Goal: Task Accomplishment & Management: Use online tool/utility

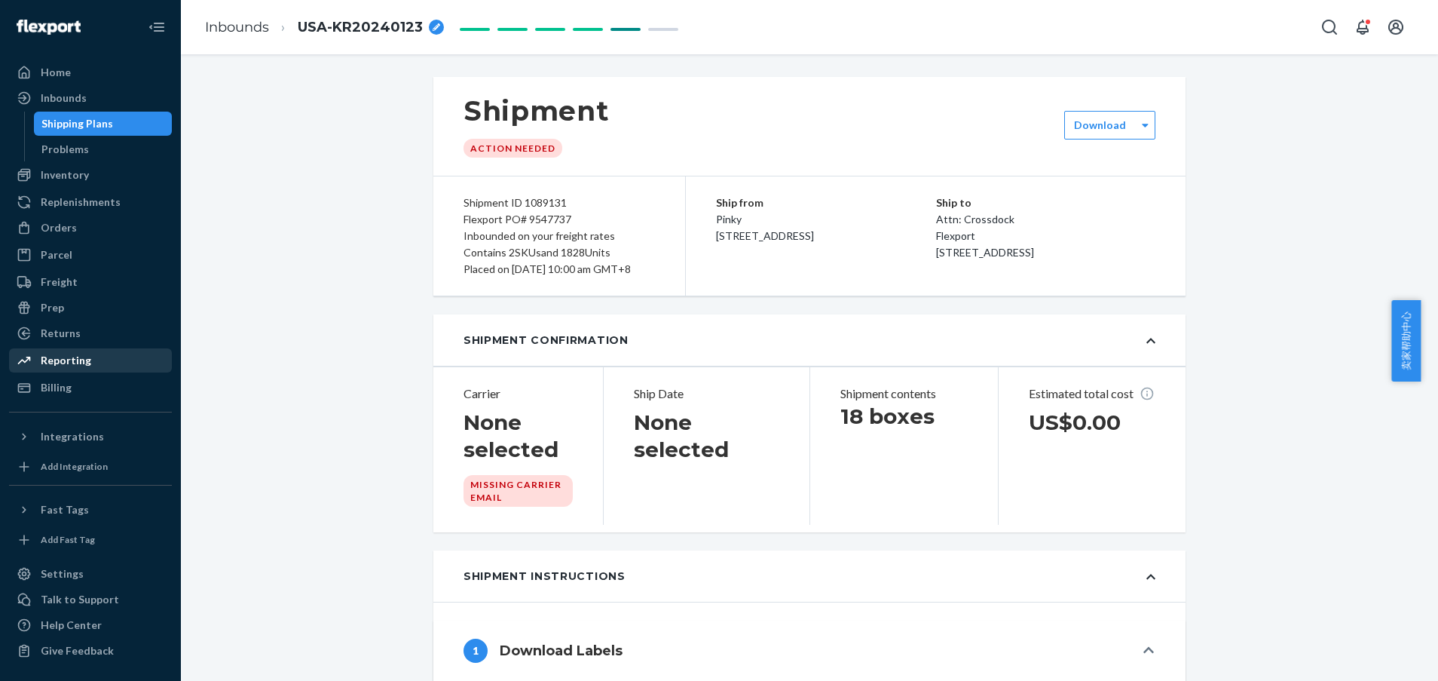
click at [75, 362] on div "Reporting" at bounding box center [66, 360] width 51 height 15
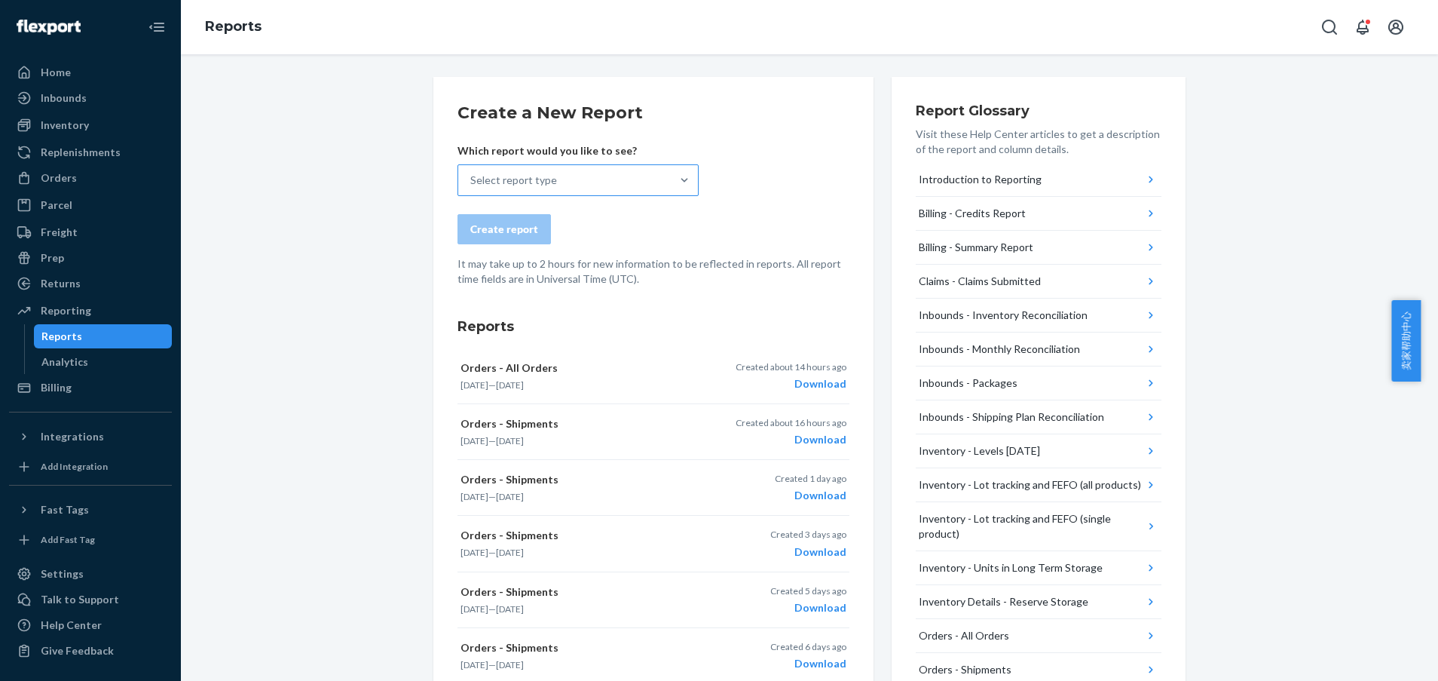
click at [593, 175] on div "Select report type" at bounding box center [564, 180] width 213 height 30
click at [472, 175] on input "Select report type" at bounding box center [471, 180] width 2 height 15
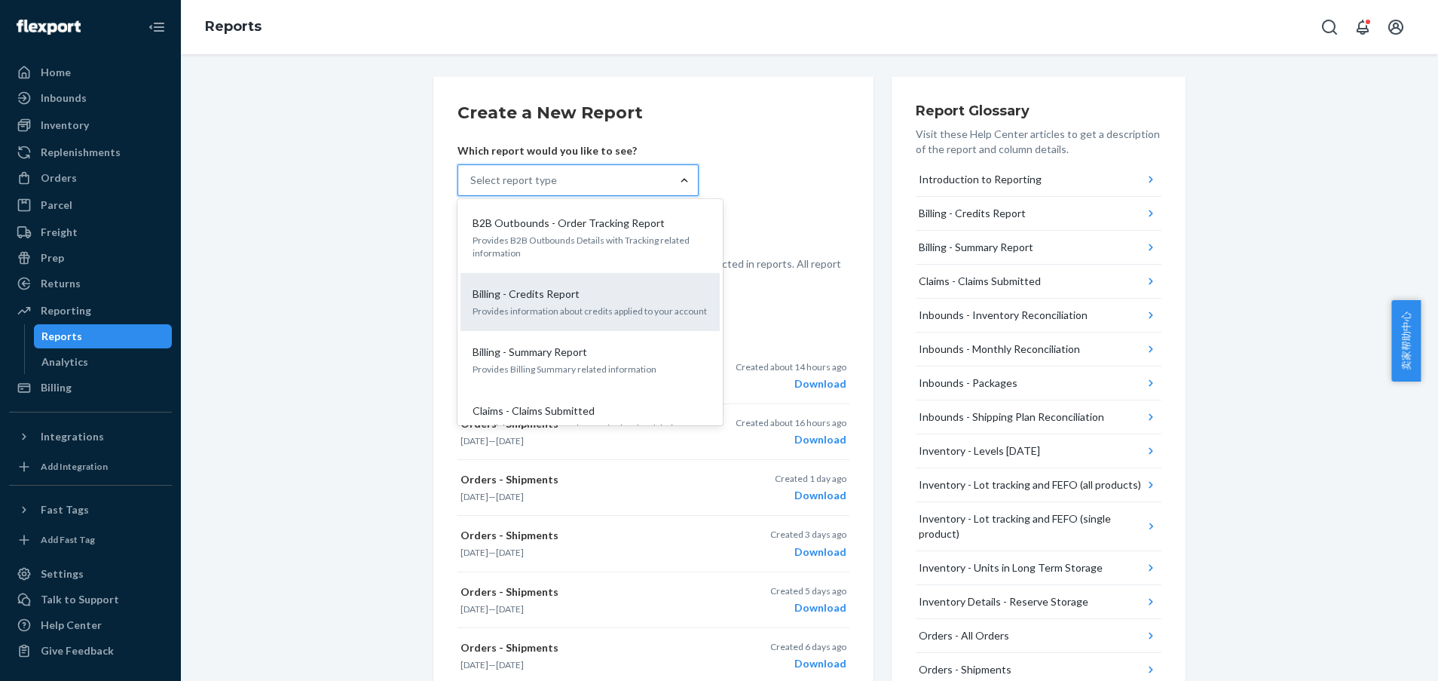
scroll to position [339, 0]
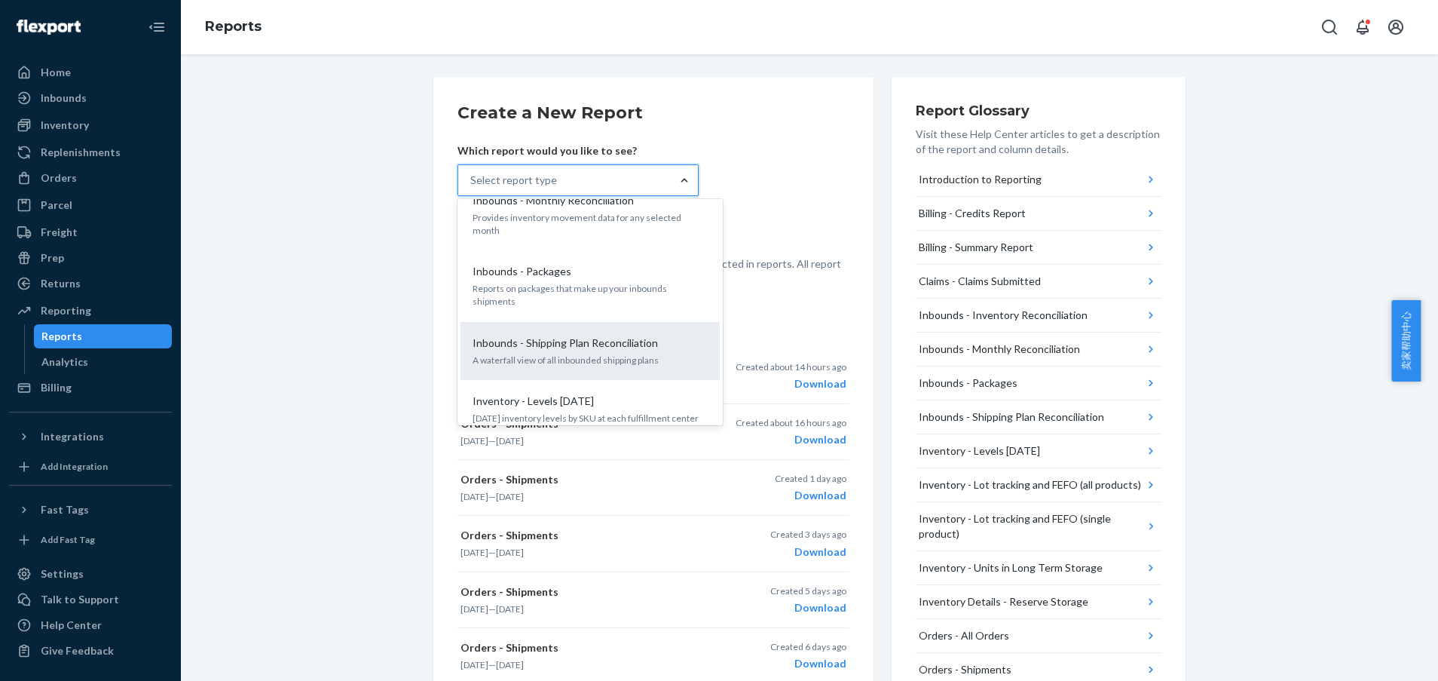
click at [589, 335] on p "Inbounds - Shipping Plan Reconciliation" at bounding box center [565, 342] width 185 height 15
click at [472, 188] on input "option Inbounds - Shipping Plan Reconciliation focused, 8 of 27. 27 results ava…" at bounding box center [471, 180] width 2 height 15
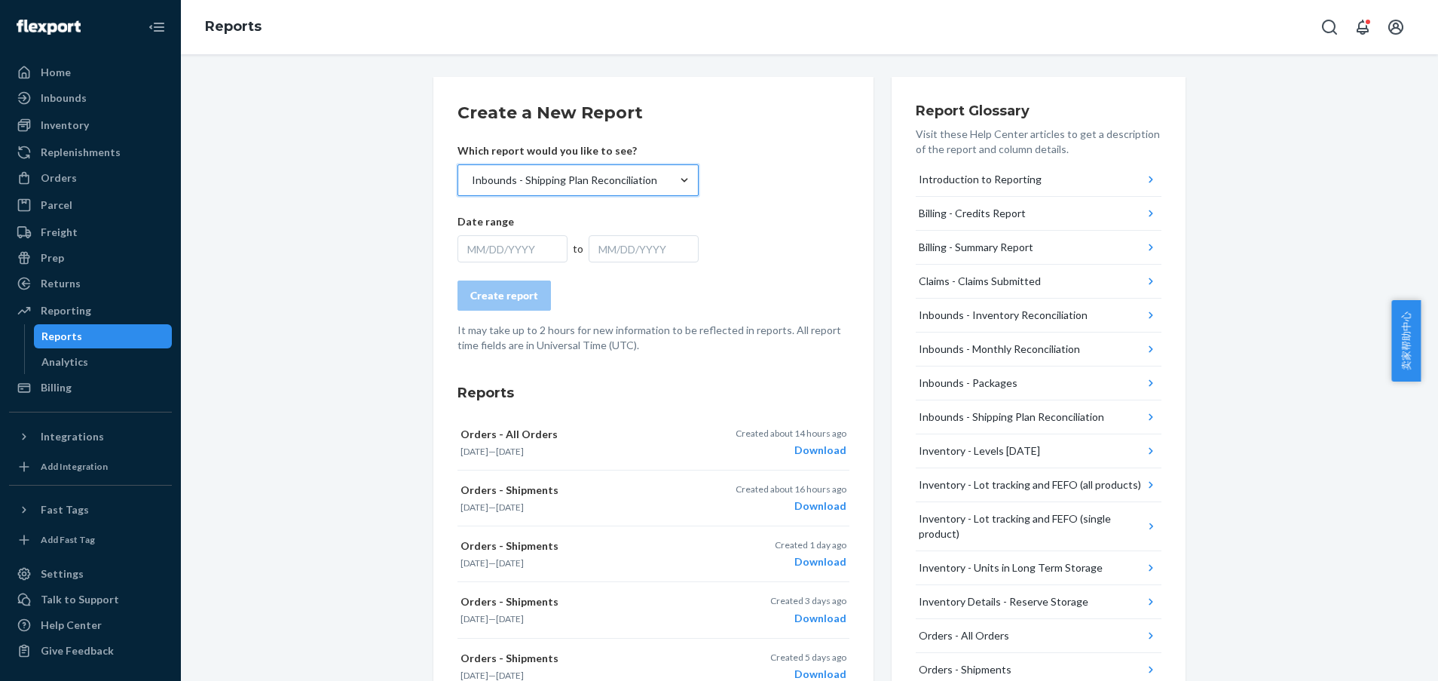
click at [464, 256] on div "MM/DD/YYYY" at bounding box center [513, 248] width 110 height 27
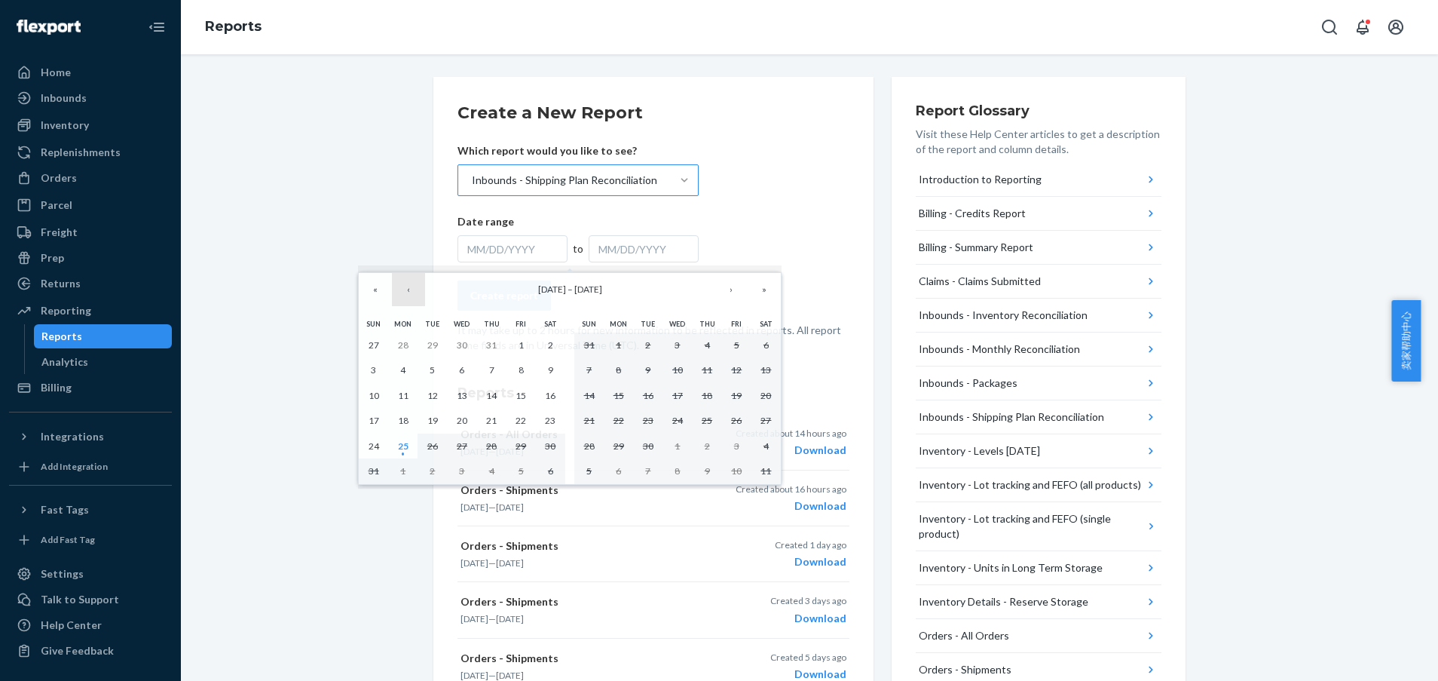
click at [412, 297] on button "‹" at bounding box center [408, 289] width 33 height 33
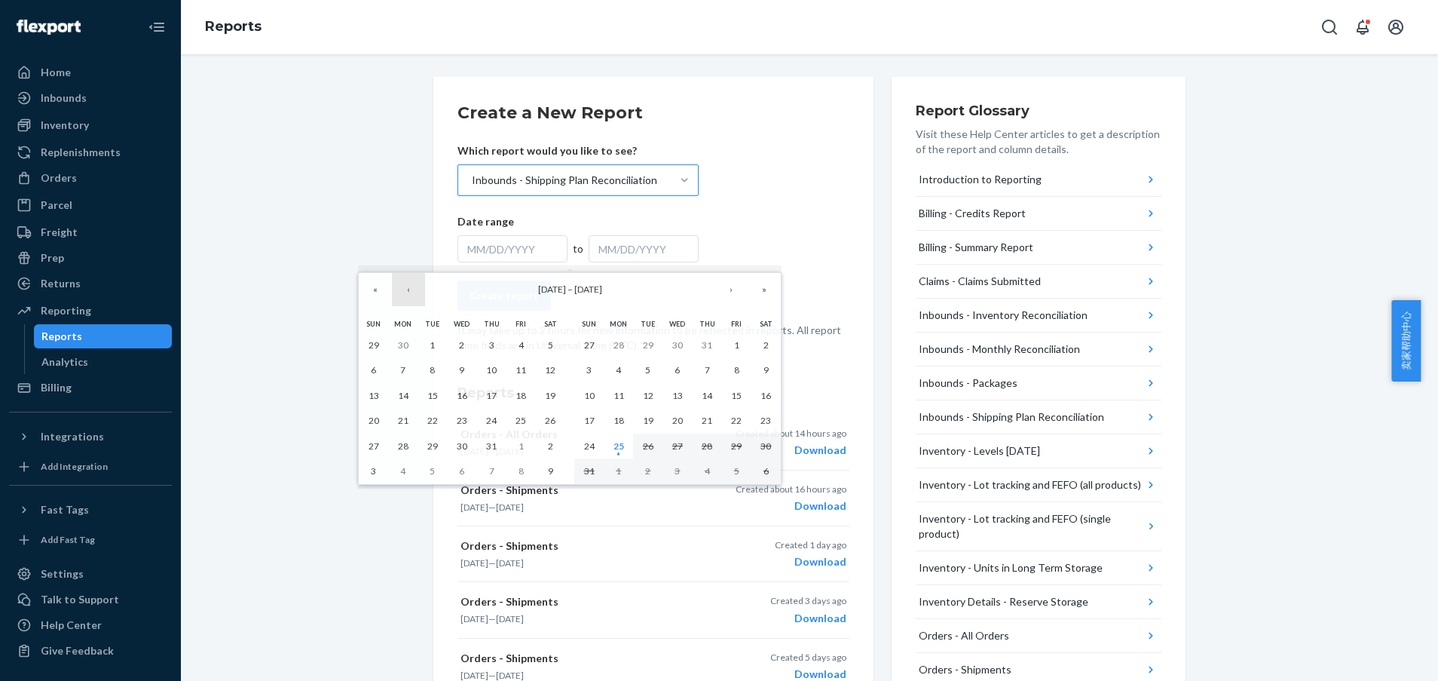
click at [412, 297] on button "‹" at bounding box center [408, 289] width 33 height 33
click at [458, 364] on button "7" at bounding box center [461, 370] width 29 height 26
click at [735, 295] on button "›" at bounding box center [731, 289] width 33 height 33
click at [735, 294] on button "›" at bounding box center [731, 289] width 33 height 33
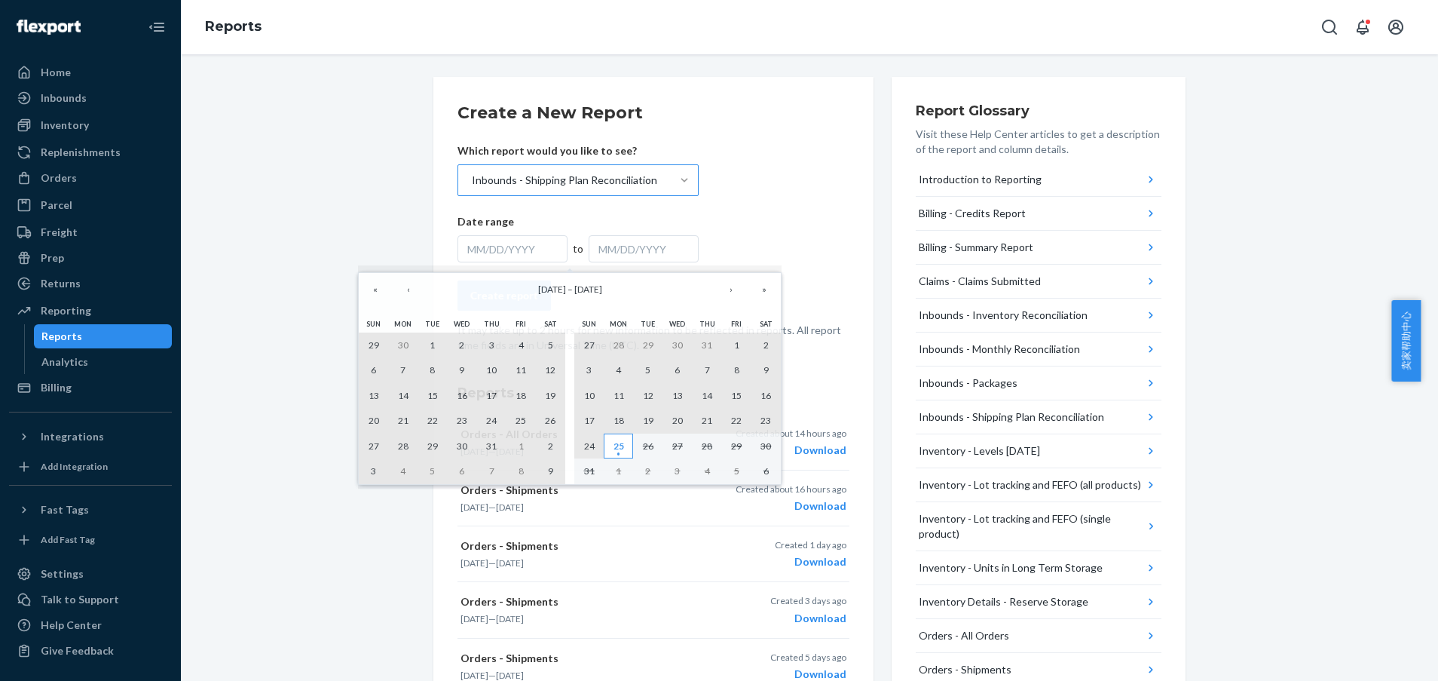
click at [623, 443] on abbr "25" at bounding box center [619, 445] width 11 height 11
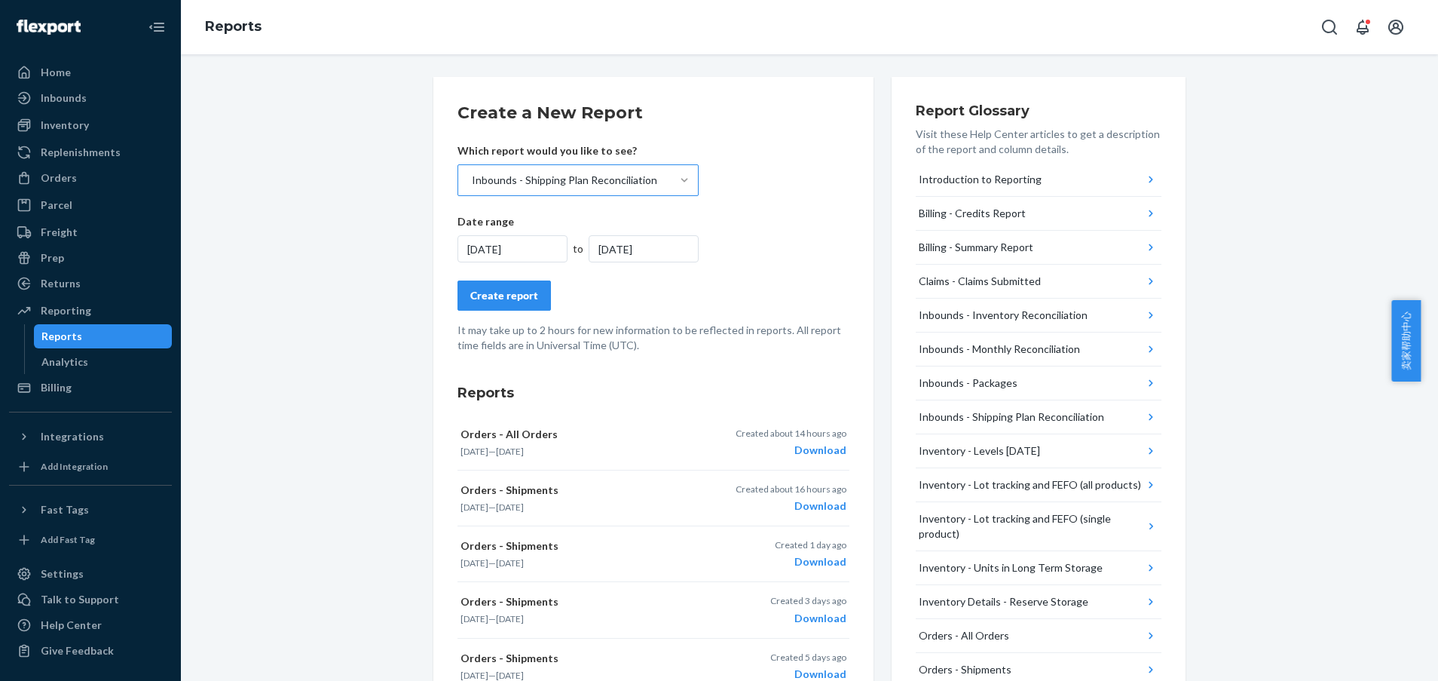
click at [501, 305] on button "Create report" at bounding box center [504, 295] width 93 height 30
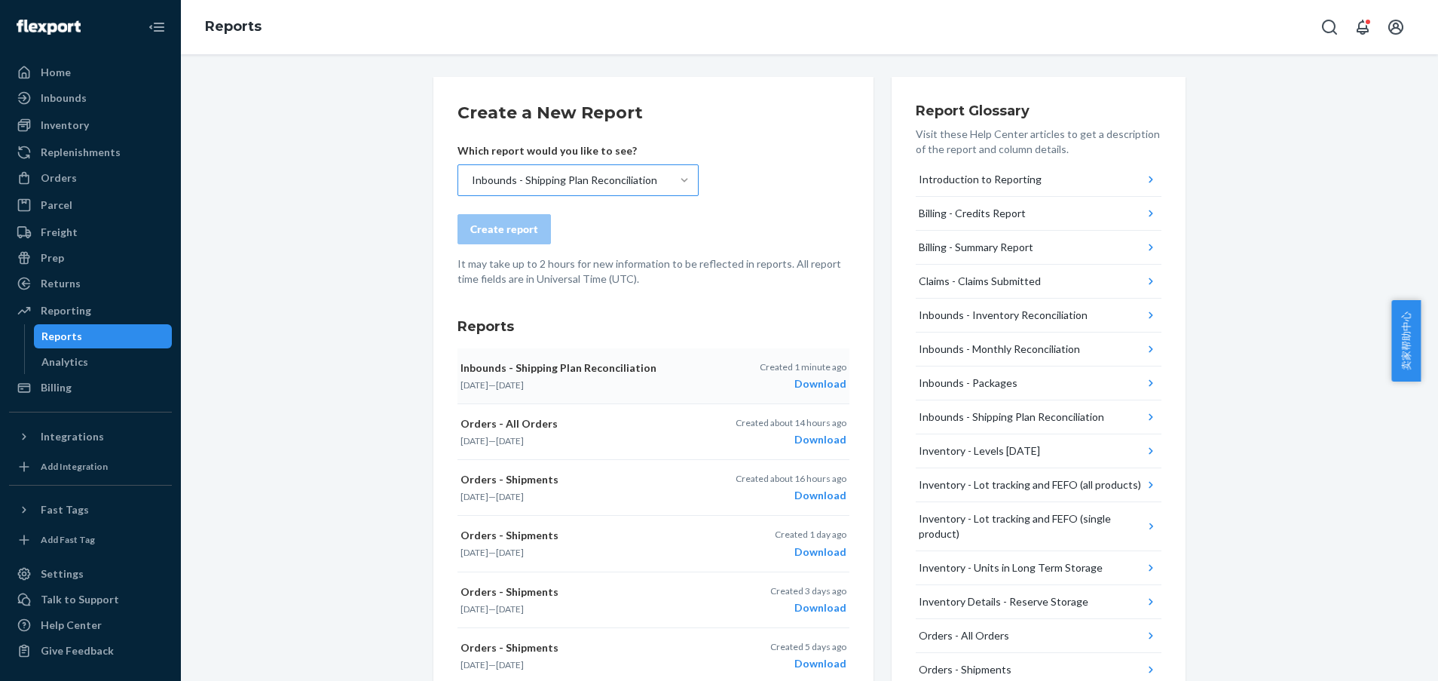
click at [813, 380] on div "Download" at bounding box center [803, 383] width 87 height 15
